Goal: Find specific page/section: Find specific page/section

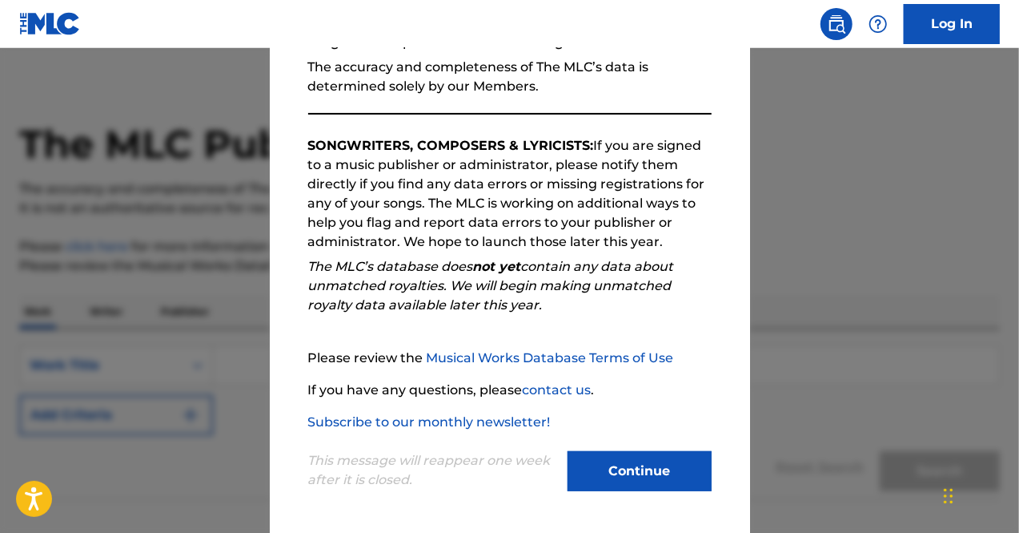
scroll to position [112, 0]
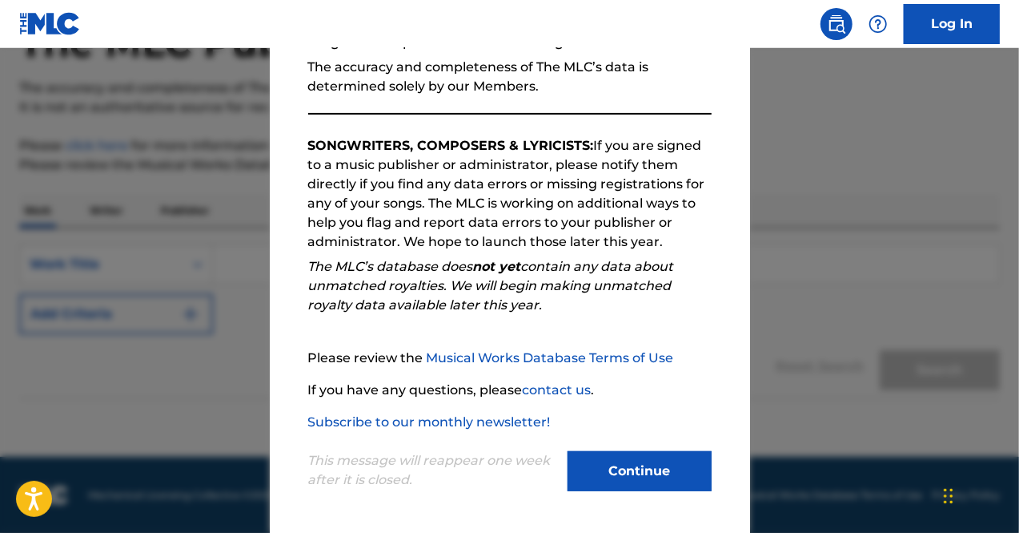
click at [621, 464] on button "Continue" at bounding box center [640, 471] width 144 height 40
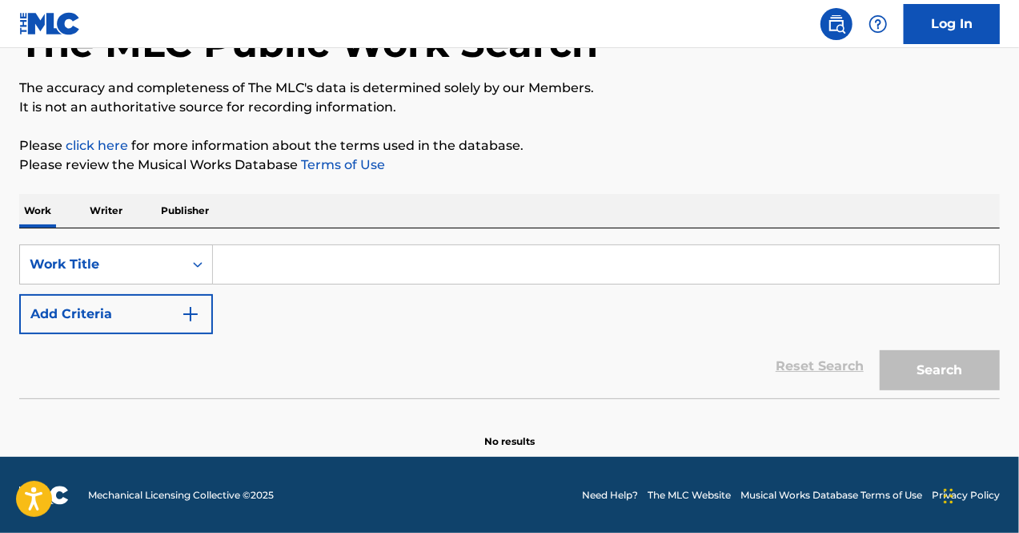
click at [306, 271] on input "Search Form" at bounding box center [606, 264] width 786 height 38
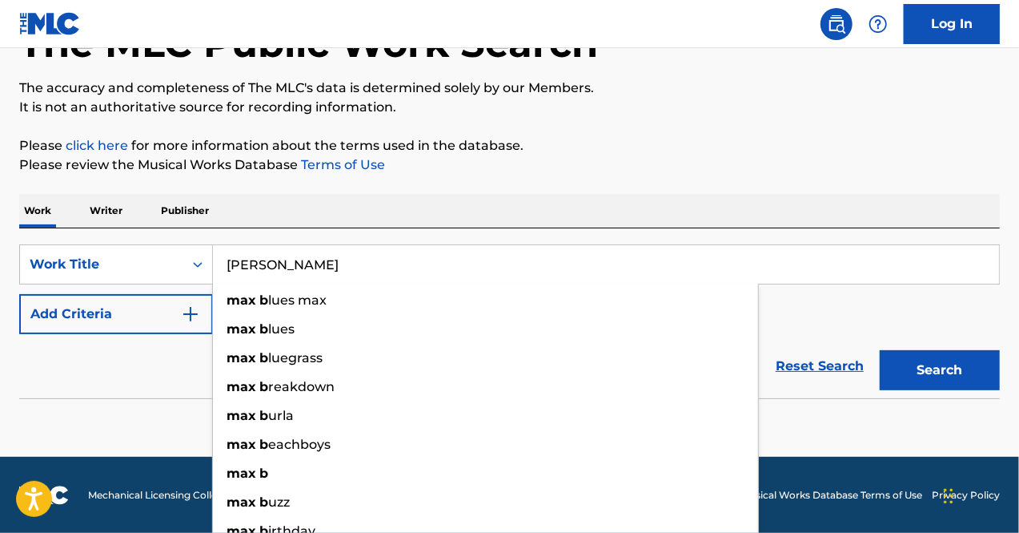
type input "[PERSON_NAME]"
click at [117, 404] on section at bounding box center [509, 402] width 981 height 9
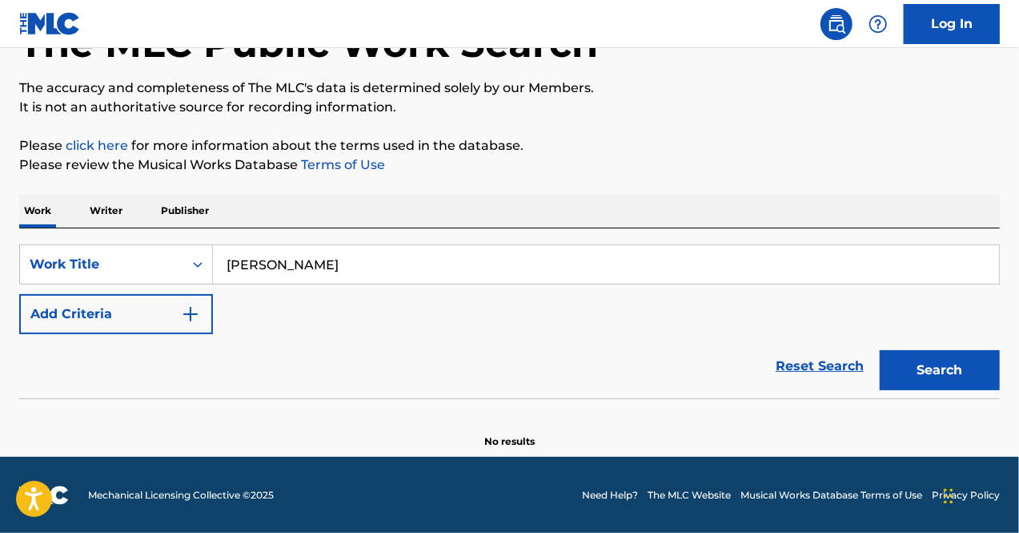
click at [192, 310] on img "Search Form" at bounding box center [190, 313] width 19 height 19
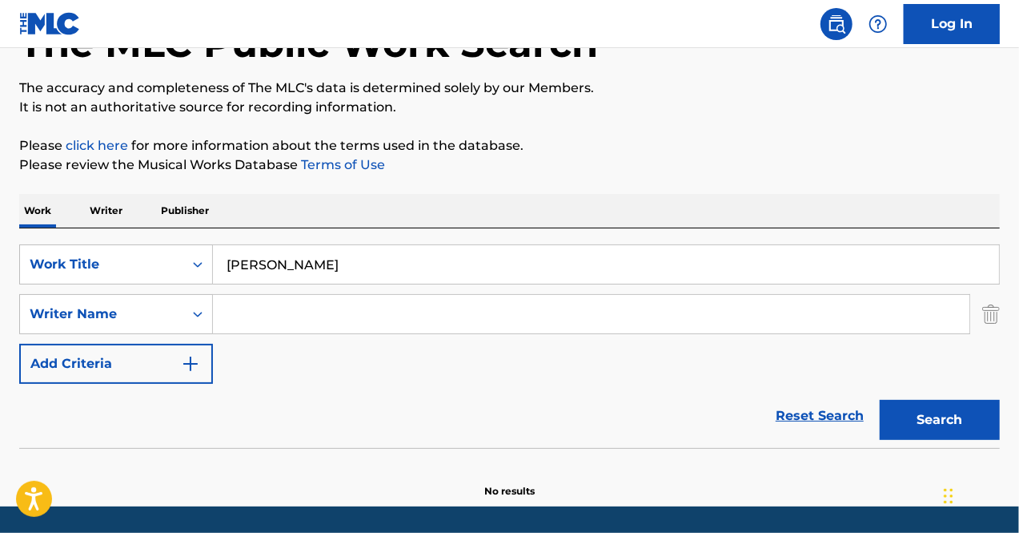
click at [255, 318] on input "Search Form" at bounding box center [591, 314] width 757 height 38
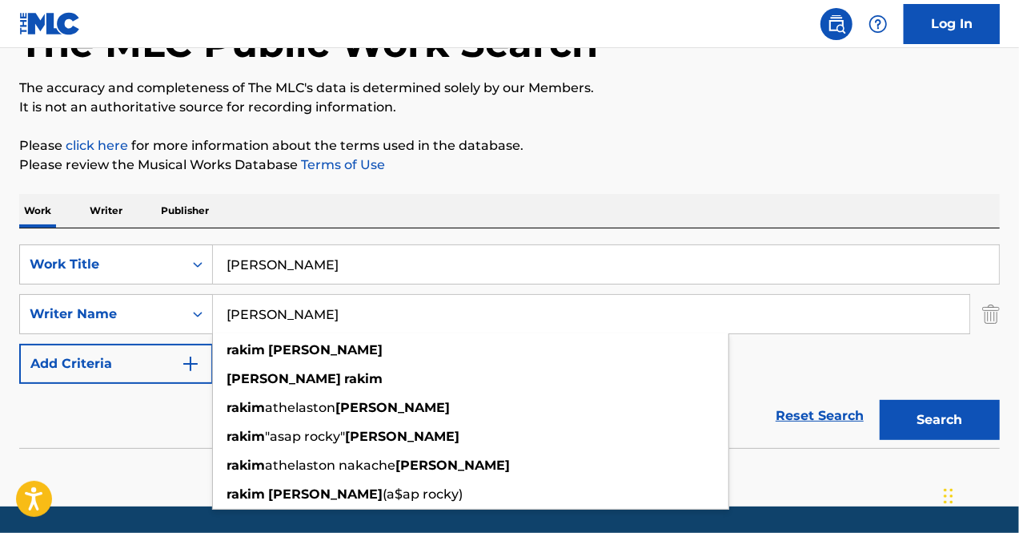
type input "[PERSON_NAME]"
click at [880, 400] on button "Search" at bounding box center [940, 420] width 120 height 40
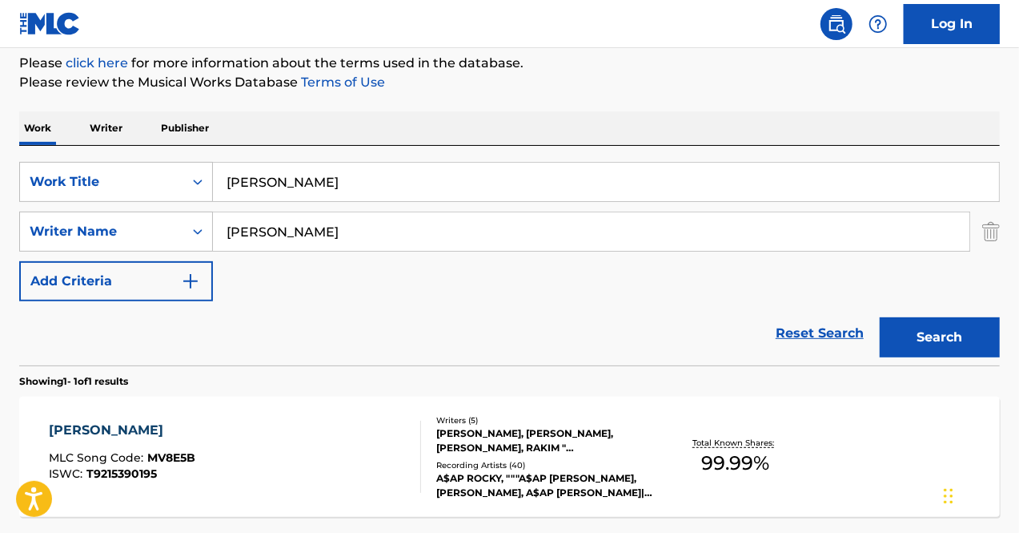
scroll to position [272, 0]
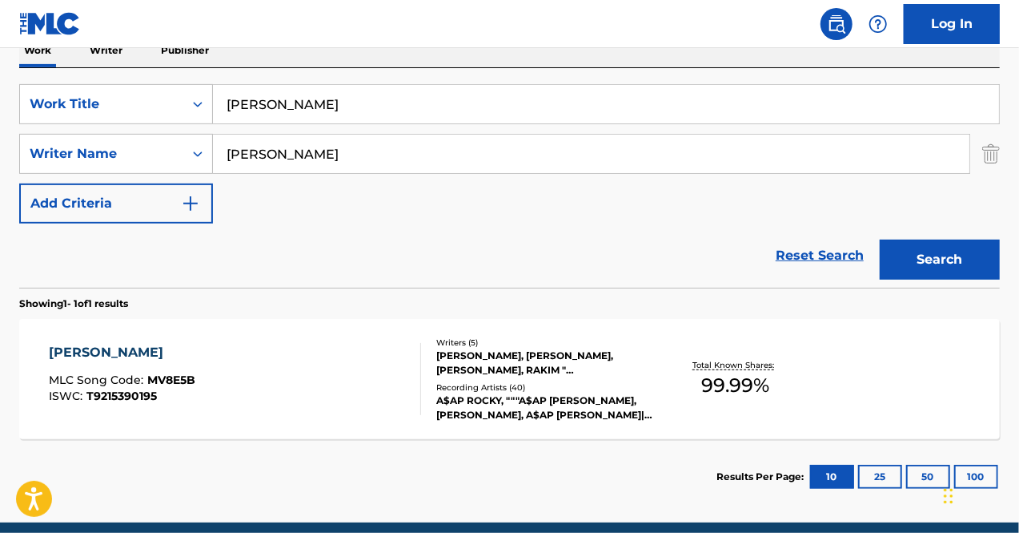
click at [537, 382] on div "Recording Artists ( 40 )" at bounding box center [545, 387] width 218 height 12
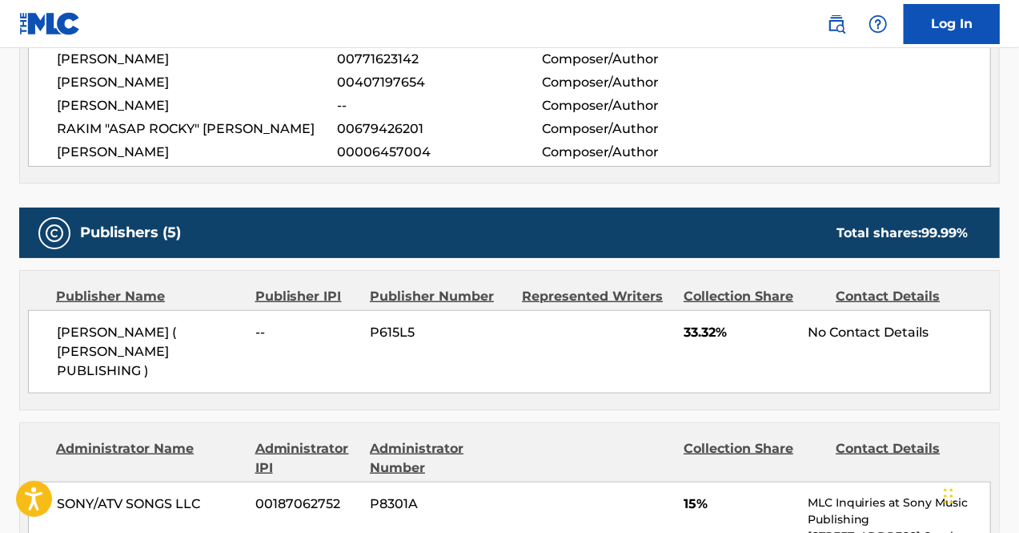
scroll to position [721, 0]
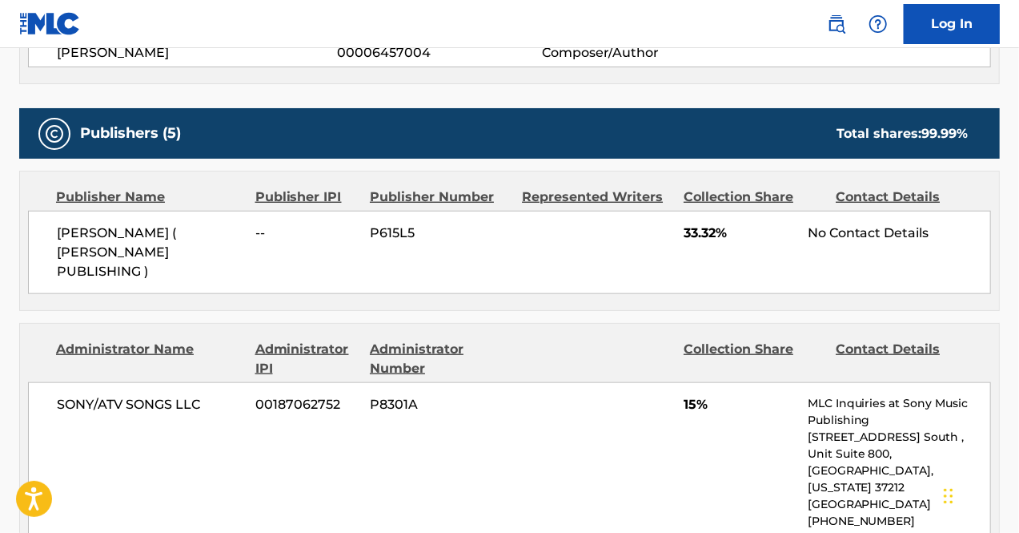
click at [831, 228] on div "No Contact Details" at bounding box center [899, 232] width 183 height 19
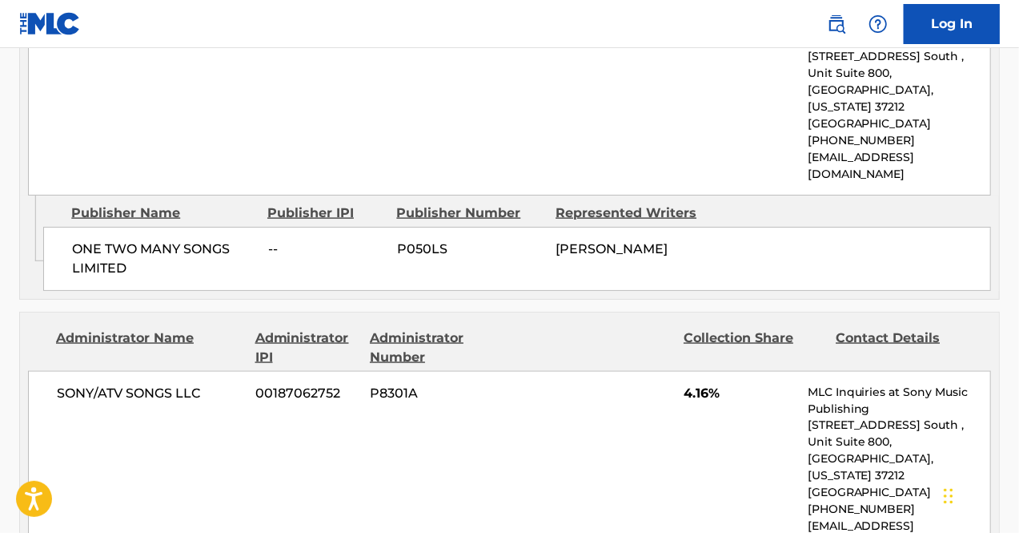
scroll to position [1121, 0]
